Goal: Transaction & Acquisition: Purchase product/service

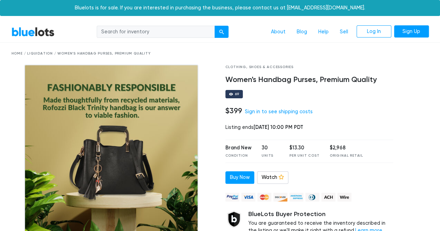
click at [29, 32] on link "BlueLots" at bounding box center [32, 32] width 43 height 10
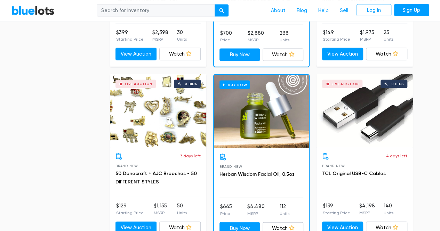
scroll to position [696, 0]
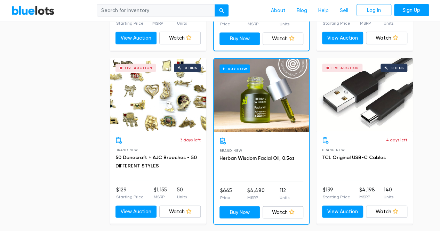
click at [375, 96] on div "Live Auction 0 bids" at bounding box center [365, 94] width 96 height 73
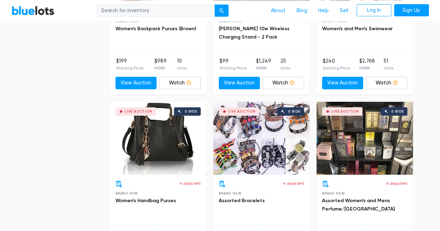
scroll to position [1183, 0]
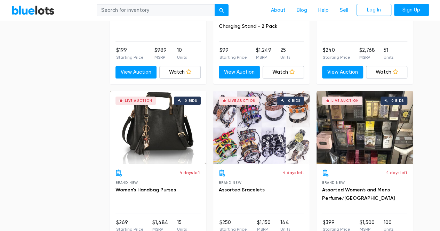
click at [368, 146] on div "Live Auction 0 bids" at bounding box center [365, 127] width 96 height 73
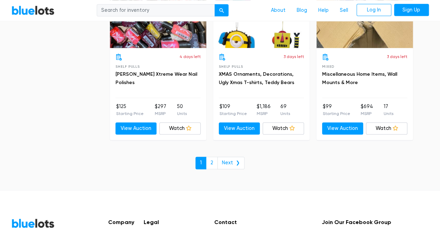
scroll to position [3061, 0]
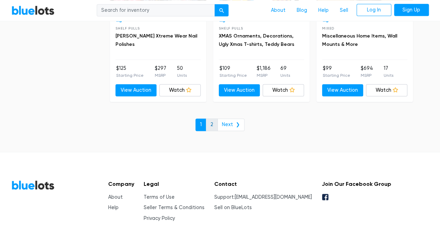
click at [212, 119] on link "2" at bounding box center [212, 125] width 12 height 13
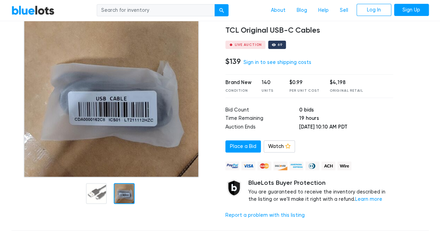
scroll to position [35, 0]
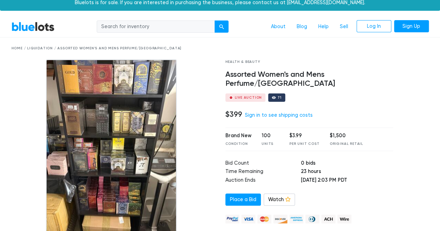
scroll to position [35, 0]
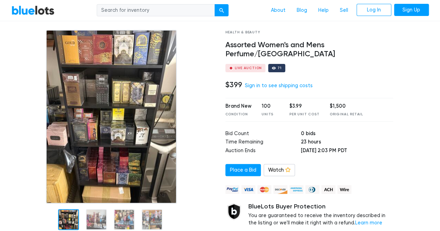
click at [144, 104] on img at bounding box center [111, 117] width 131 height 174
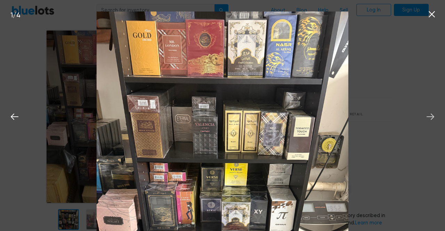
click at [429, 120] on icon at bounding box center [430, 117] width 10 height 10
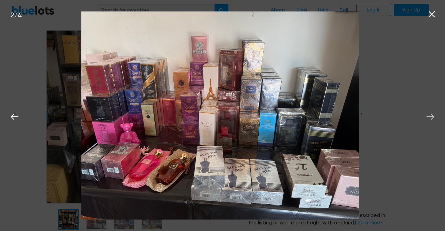
click at [430, 115] on icon at bounding box center [430, 117] width 10 height 10
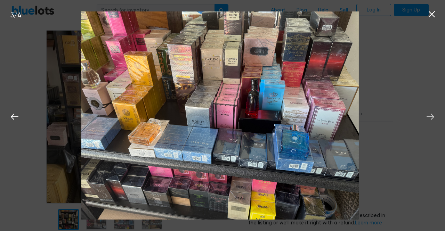
click at [429, 118] on icon at bounding box center [430, 117] width 10 height 10
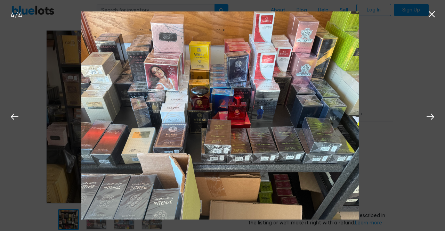
click at [434, 14] on icon at bounding box center [432, 14] width 10 height 10
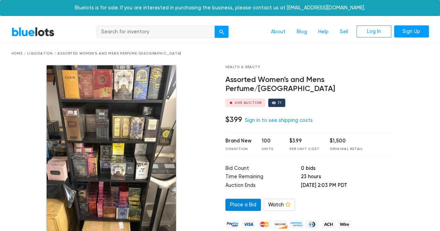
click at [245, 199] on link "Place a Bid" at bounding box center [242, 205] width 35 height 13
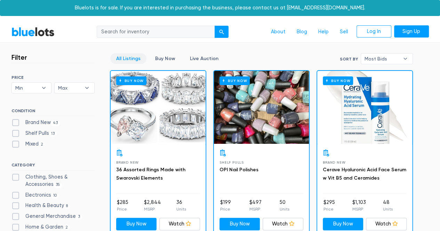
click at [53, 122] on span "43" at bounding box center [55, 124] width 9 height 6
click at [16, 122] on New"] "Brand New 43" at bounding box center [13, 121] width 5 height 5
checkbox New"] "true"
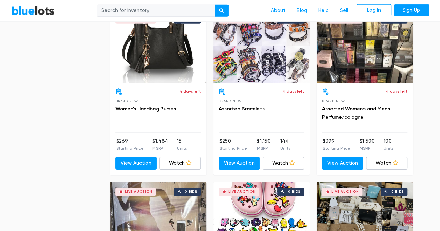
scroll to position [1057, 0]
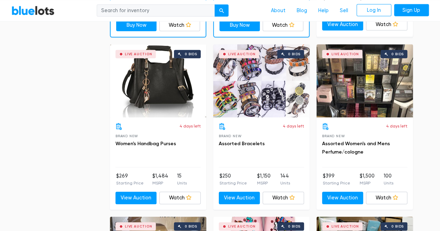
click at [370, 75] on div "Live Auction 0 bids" at bounding box center [365, 81] width 96 height 73
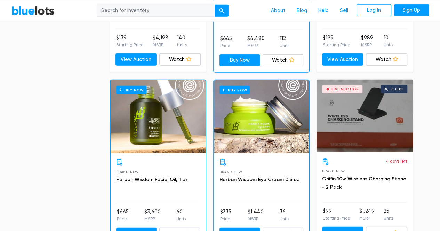
scroll to position [744, 0]
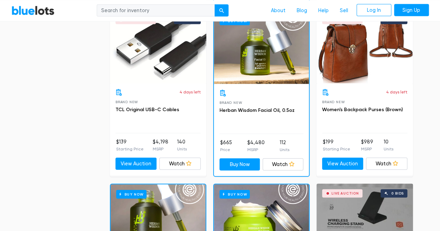
click at [267, 63] on div "Buy Now" at bounding box center [261, 47] width 95 height 73
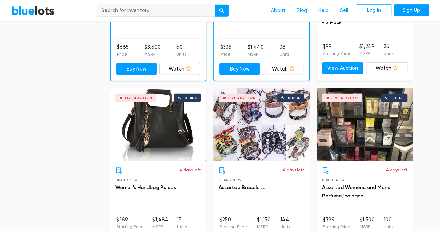
scroll to position [1022, 0]
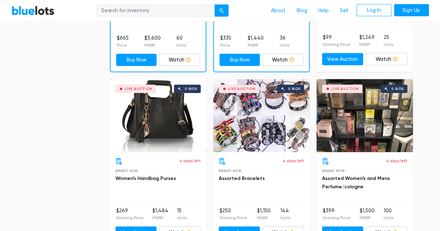
click at [369, 123] on div "Live Auction 0 bids" at bounding box center [365, 115] width 96 height 73
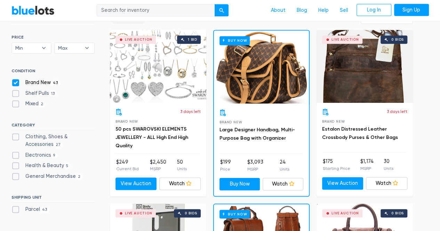
scroll to position [222, 0]
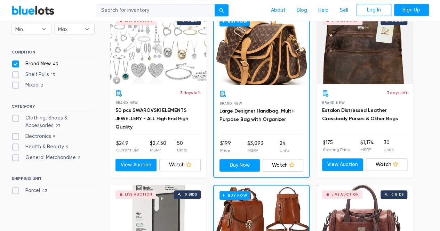
click at [45, 117] on label "Clothing, Shoes & Accessories 27" at bounding box center [52, 121] width 83 height 15
click at [16, 117] on Accessories"] "Clothing, Shoes & Accessories 27" at bounding box center [13, 116] width 5 height 5
checkbox Accessories"] "true"
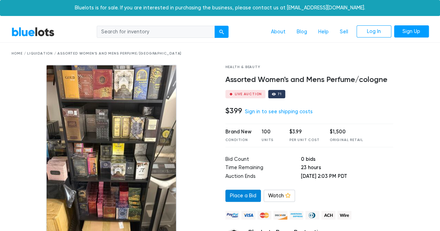
click at [248, 193] on link "Place a Bid" at bounding box center [242, 196] width 35 height 13
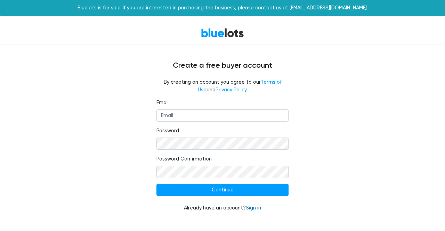
click at [252, 208] on link "Sign in" at bounding box center [253, 208] width 15 height 6
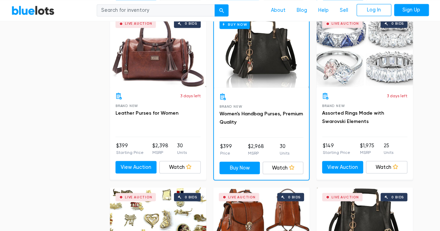
scroll to position [570, 0]
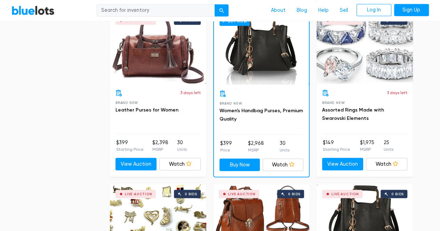
click at [369, 58] on div "Live Auction 0 bids" at bounding box center [365, 47] width 96 height 73
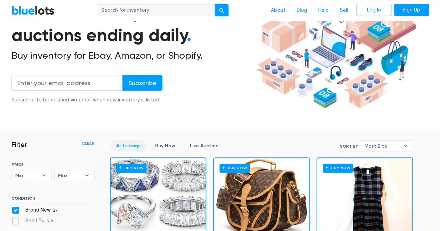
scroll to position [0, 0]
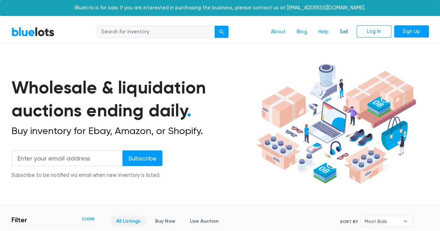
click at [350, 33] on link "Sell" at bounding box center [343, 31] width 19 height 13
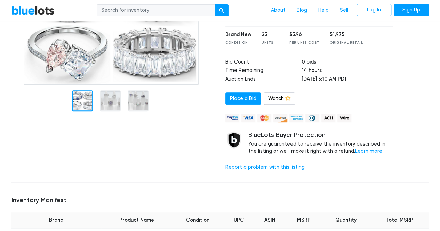
scroll to position [104, 0]
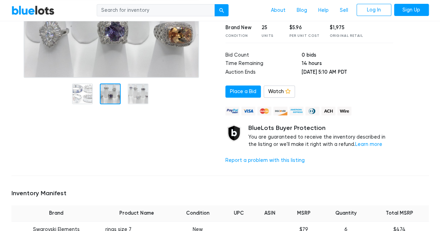
click at [106, 94] on div at bounding box center [110, 93] width 21 height 21
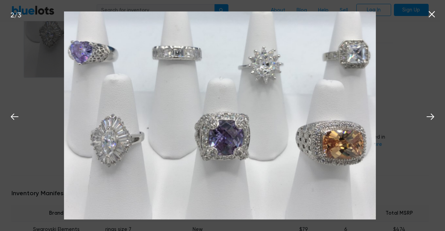
drag, startPoint x: 320, startPoint y: 137, endPoint x: 226, endPoint y: 139, distance: 94.0
click at [226, 140] on img at bounding box center [220, 115] width 312 height 208
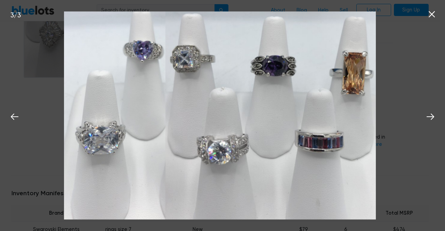
click at [434, 17] on icon at bounding box center [432, 14] width 6 height 6
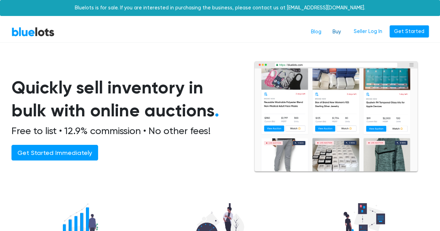
click at [338, 34] on link "Buy" at bounding box center [336, 31] width 19 height 13
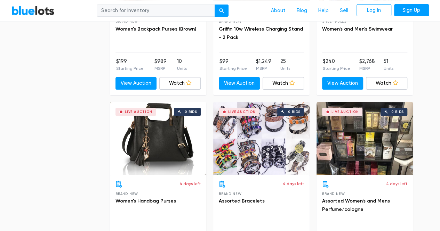
scroll to position [1183, 0]
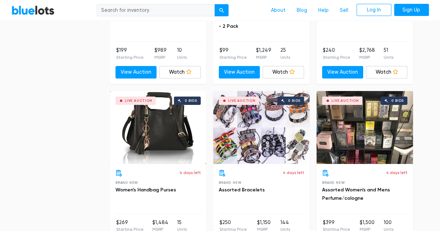
click at [382, 135] on div "Live Auction 0 bids" at bounding box center [365, 127] width 96 height 73
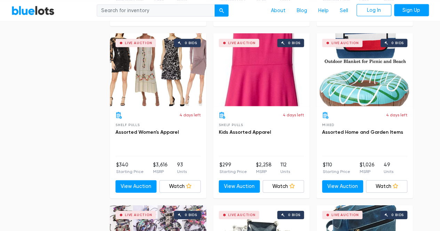
scroll to position [2275, 0]
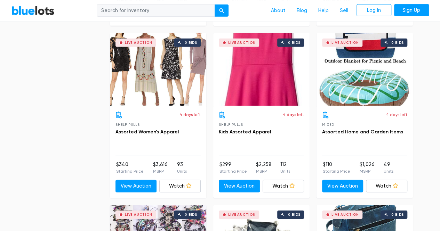
click at [174, 78] on div "Live Auction 0 bids" at bounding box center [158, 69] width 96 height 73
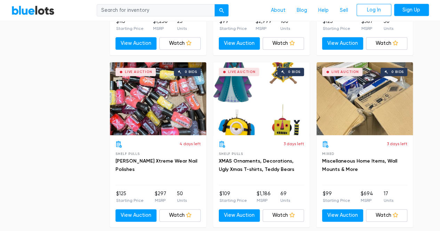
scroll to position [2942, 0]
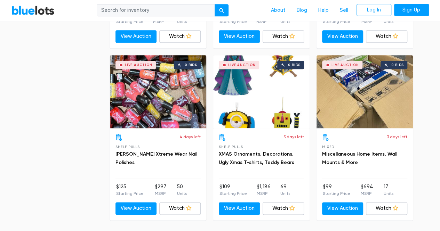
click at [366, 89] on div "Live Auction 0 bids" at bounding box center [365, 91] width 96 height 73
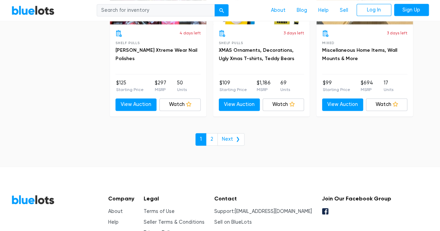
scroll to position [3047, 0]
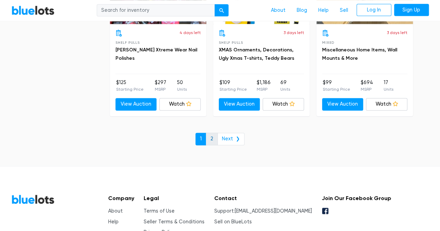
click at [215, 133] on link "2" at bounding box center [212, 139] width 12 height 13
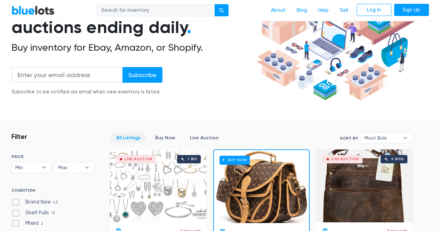
scroll to position [167, 0]
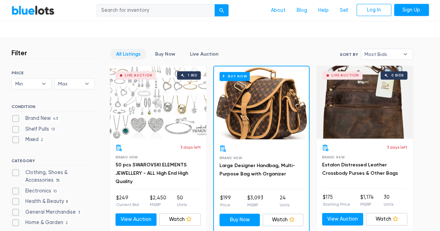
click at [45, 126] on label "Shelf Pulls 13" at bounding box center [34, 130] width 46 height 8
click at [16, 126] on Pulls"] "Shelf Pulls 13" at bounding box center [13, 128] width 5 height 5
checkbox Pulls"] "true"
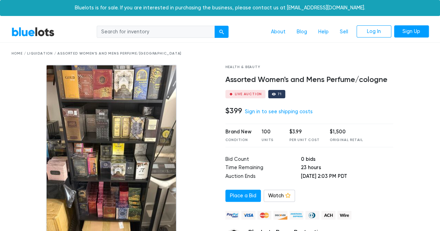
click at [136, 154] on img at bounding box center [111, 152] width 131 height 174
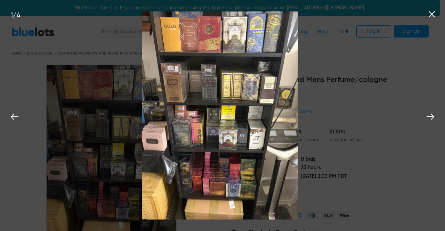
drag, startPoint x: 239, startPoint y: 134, endPoint x: 179, endPoint y: 142, distance: 61.0
click at [179, 142] on img at bounding box center [220, 115] width 156 height 208
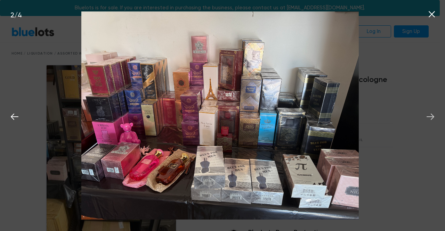
click at [433, 119] on icon at bounding box center [430, 117] width 10 height 10
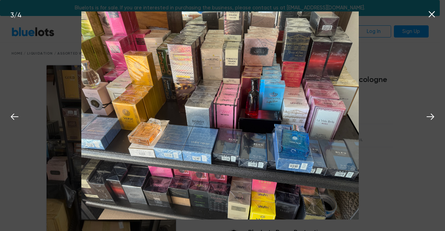
drag, startPoint x: 330, startPoint y: 134, endPoint x: 319, endPoint y: 139, distance: 11.8
click at [319, 139] on img at bounding box center [220, 115] width 278 height 208
click at [434, 14] on icon at bounding box center [432, 14] width 10 height 10
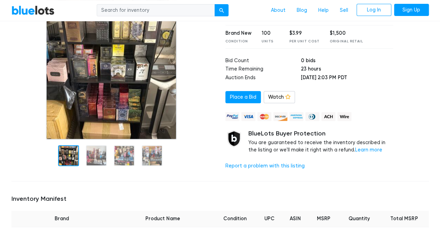
scroll to position [70, 0]
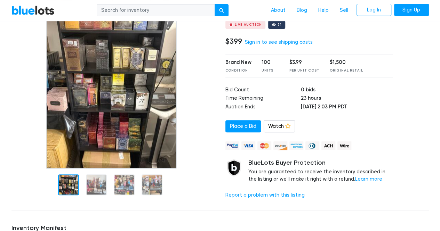
click at [109, 105] on img at bounding box center [111, 82] width 131 height 174
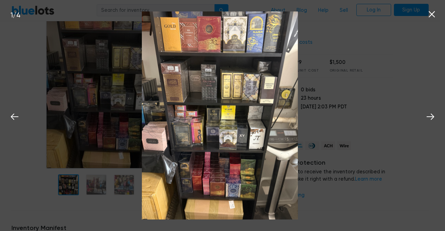
click at [228, 123] on img at bounding box center [220, 115] width 156 height 208
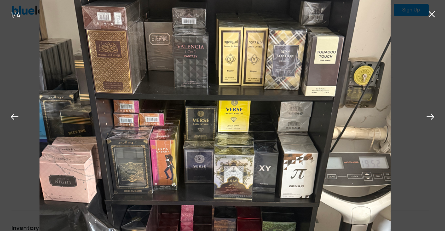
drag, startPoint x: 244, startPoint y: 96, endPoint x: 253, endPoint y: 114, distance: 20.4
click at [251, 114] on img at bounding box center [215, 123] width 351 height 469
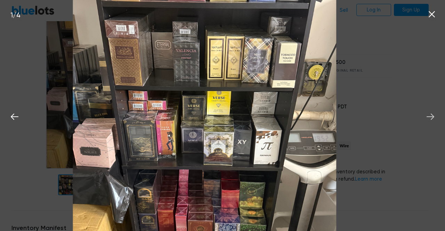
click at [433, 118] on icon at bounding box center [431, 117] width 8 height 6
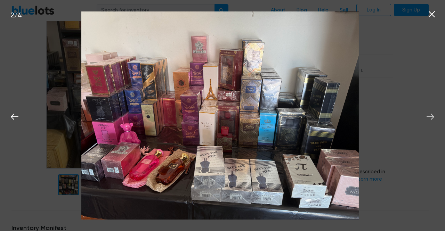
click at [433, 117] on icon at bounding box center [431, 117] width 8 height 6
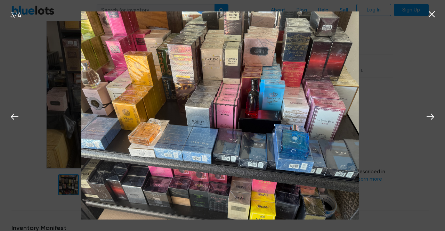
click at [433, 14] on icon at bounding box center [432, 14] width 10 height 10
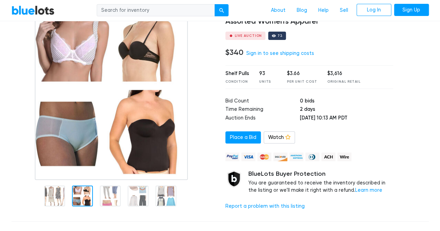
scroll to position [70, 0]
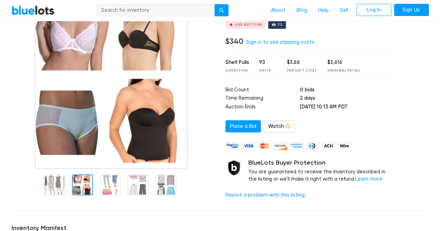
click at [84, 185] on div at bounding box center [82, 185] width 21 height 21
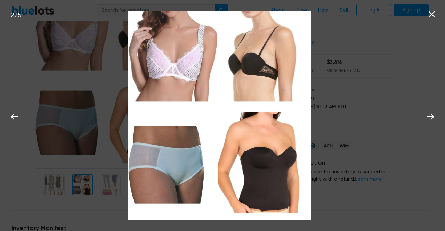
click at [429, 16] on icon at bounding box center [432, 14] width 10 height 10
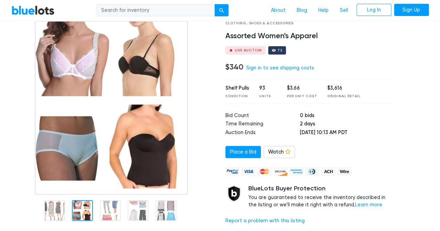
scroll to position [35, 0]
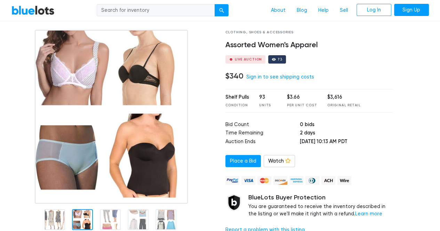
click at [96, 115] on img at bounding box center [111, 117] width 153 height 174
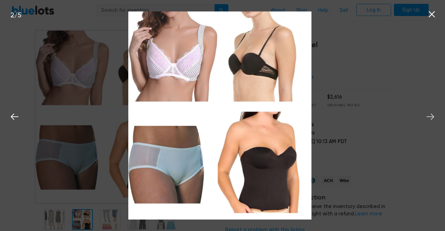
click at [431, 118] on icon at bounding box center [430, 117] width 10 height 10
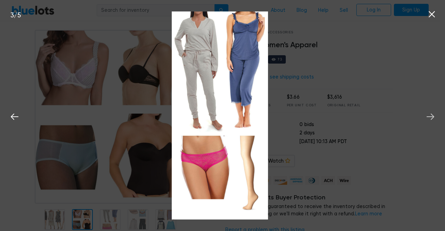
click at [431, 118] on icon at bounding box center [430, 117] width 10 height 10
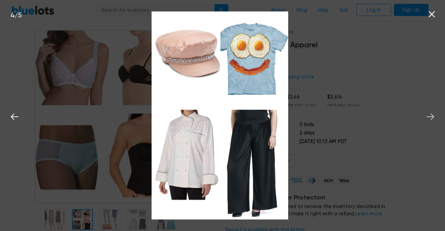
click at [431, 118] on icon at bounding box center [430, 117] width 10 height 10
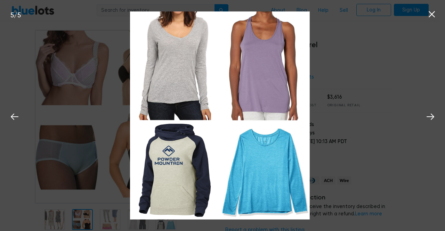
click at [431, 17] on icon at bounding box center [432, 14] width 10 height 10
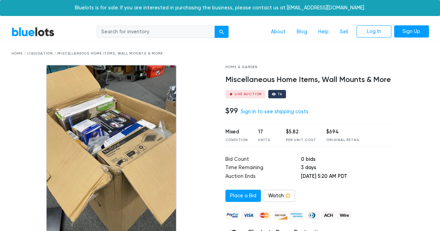
scroll to position [35, 0]
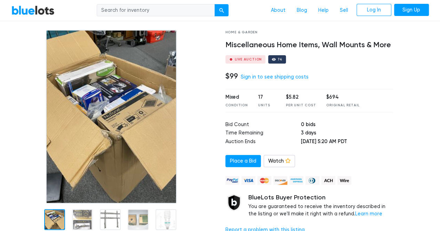
click at [118, 107] on img at bounding box center [111, 117] width 131 height 174
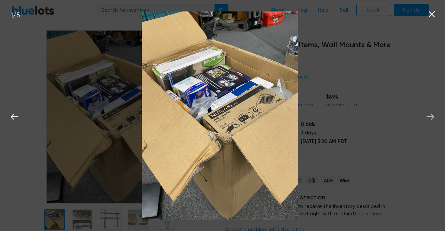
click at [428, 114] on icon at bounding box center [430, 117] width 10 height 10
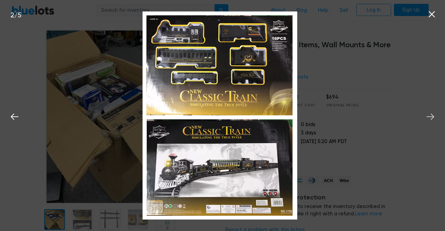
click at [428, 114] on icon at bounding box center [430, 117] width 10 height 10
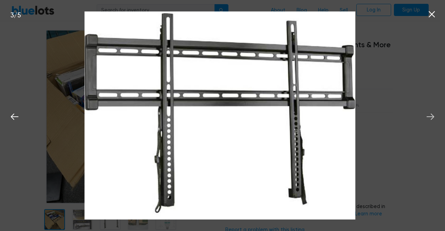
click at [428, 114] on icon at bounding box center [430, 117] width 10 height 10
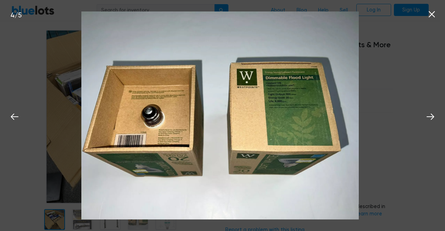
click at [431, 11] on icon at bounding box center [432, 14] width 10 height 10
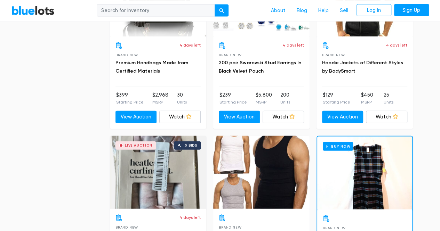
scroll to position [731, 0]
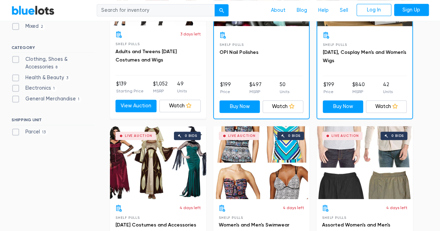
scroll to position [292, 0]
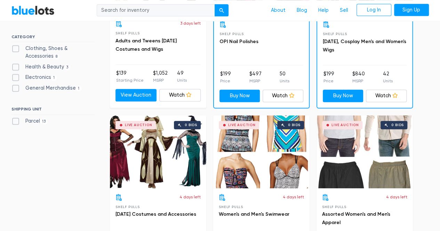
click at [354, 135] on div "Live Auction 0 bids" at bounding box center [365, 151] width 96 height 73
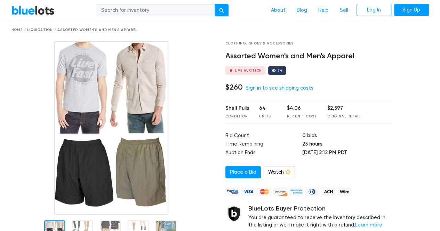
scroll to position [35, 0]
